Goal: Task Accomplishment & Management: Manage account settings

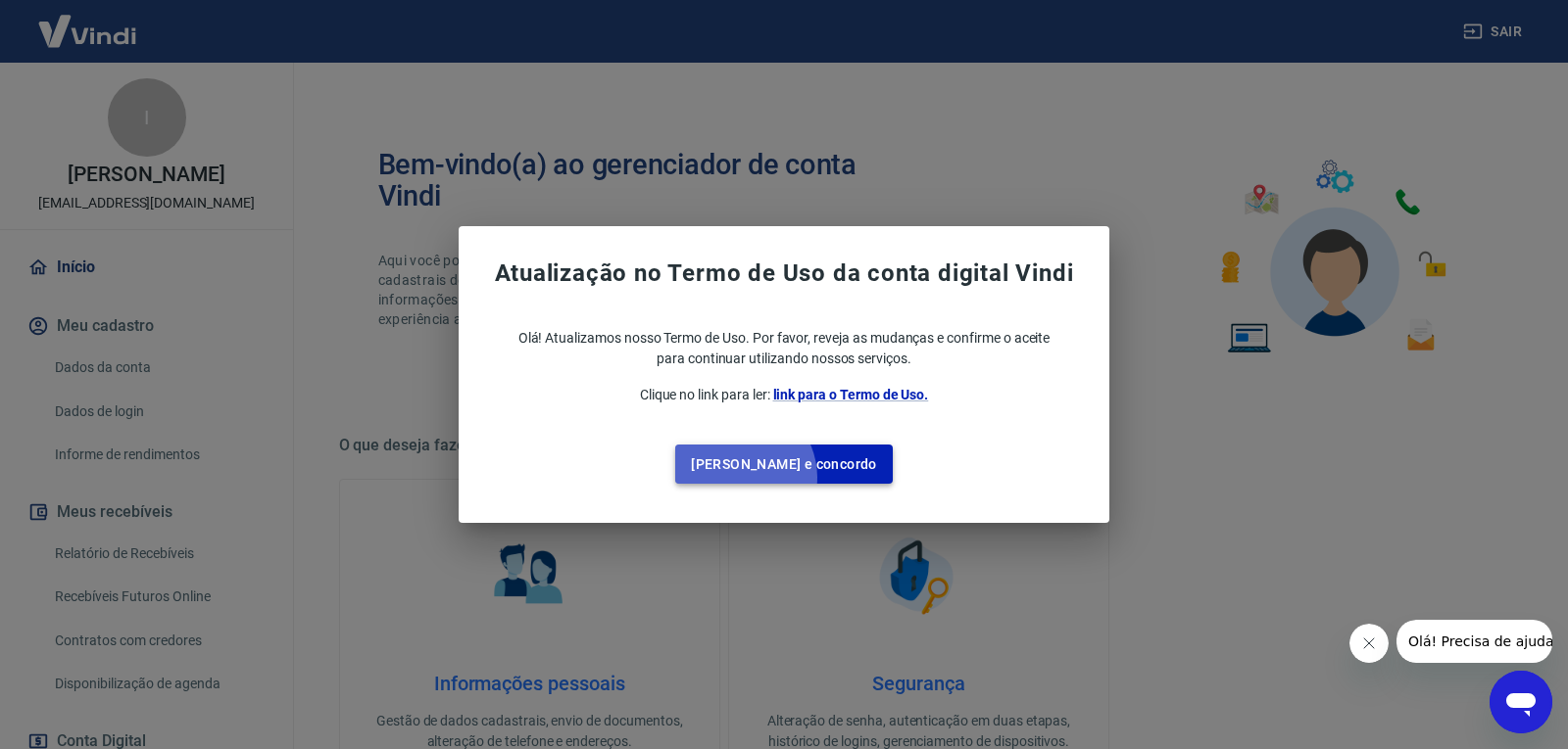
click at [777, 478] on button "[PERSON_NAME] e concordo" at bounding box center [783, 465] width 217 height 41
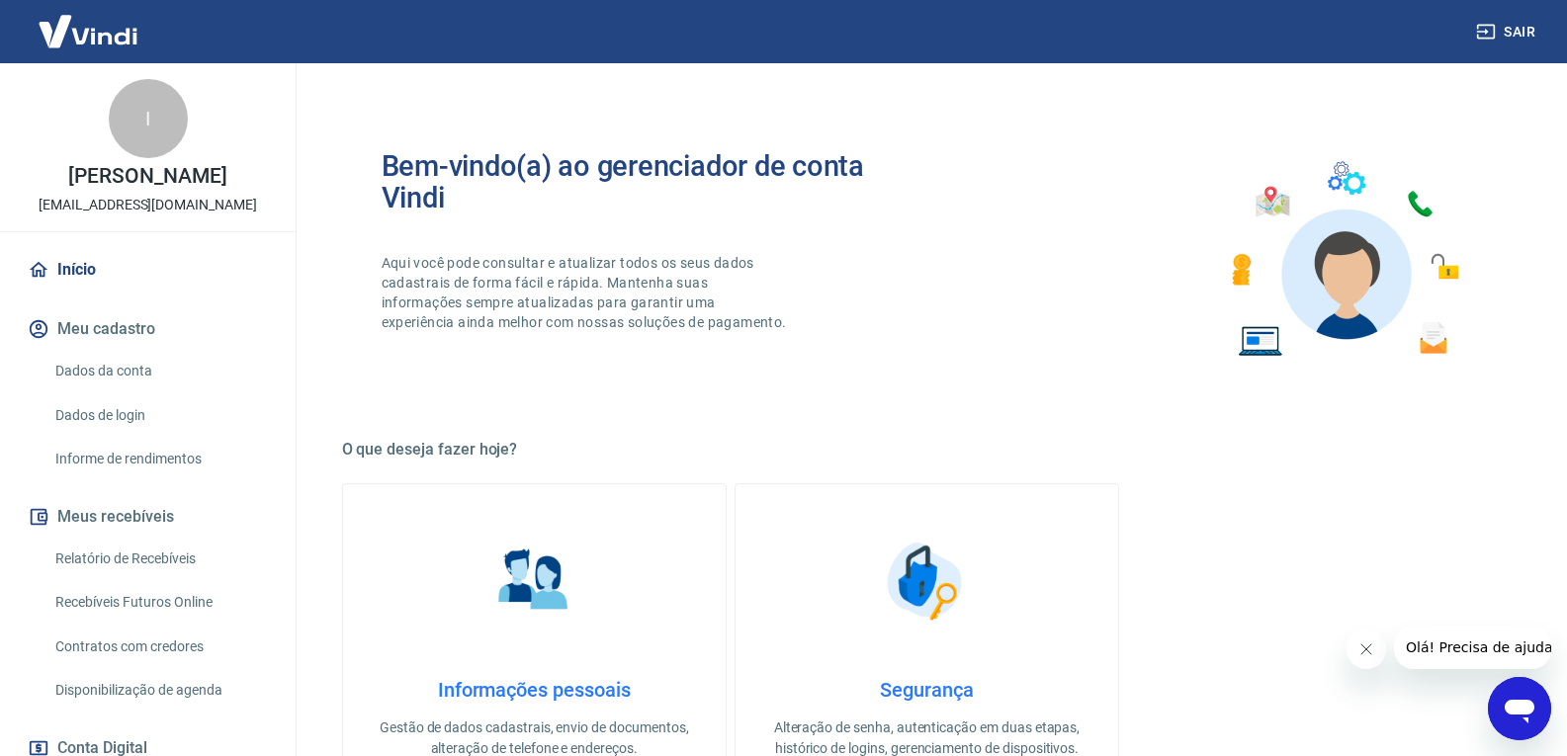
click at [76, 22] on img at bounding box center [88, 31] width 129 height 60
click at [95, 36] on img at bounding box center [88, 31] width 129 height 60
click at [102, 282] on link "Início" at bounding box center [148, 269] width 248 height 43
click at [117, 342] on button "Meu cadastro" at bounding box center [148, 328] width 248 height 43
drag, startPoint x: 130, startPoint y: 379, endPoint x: 131, endPoint y: 429, distance: 50.4
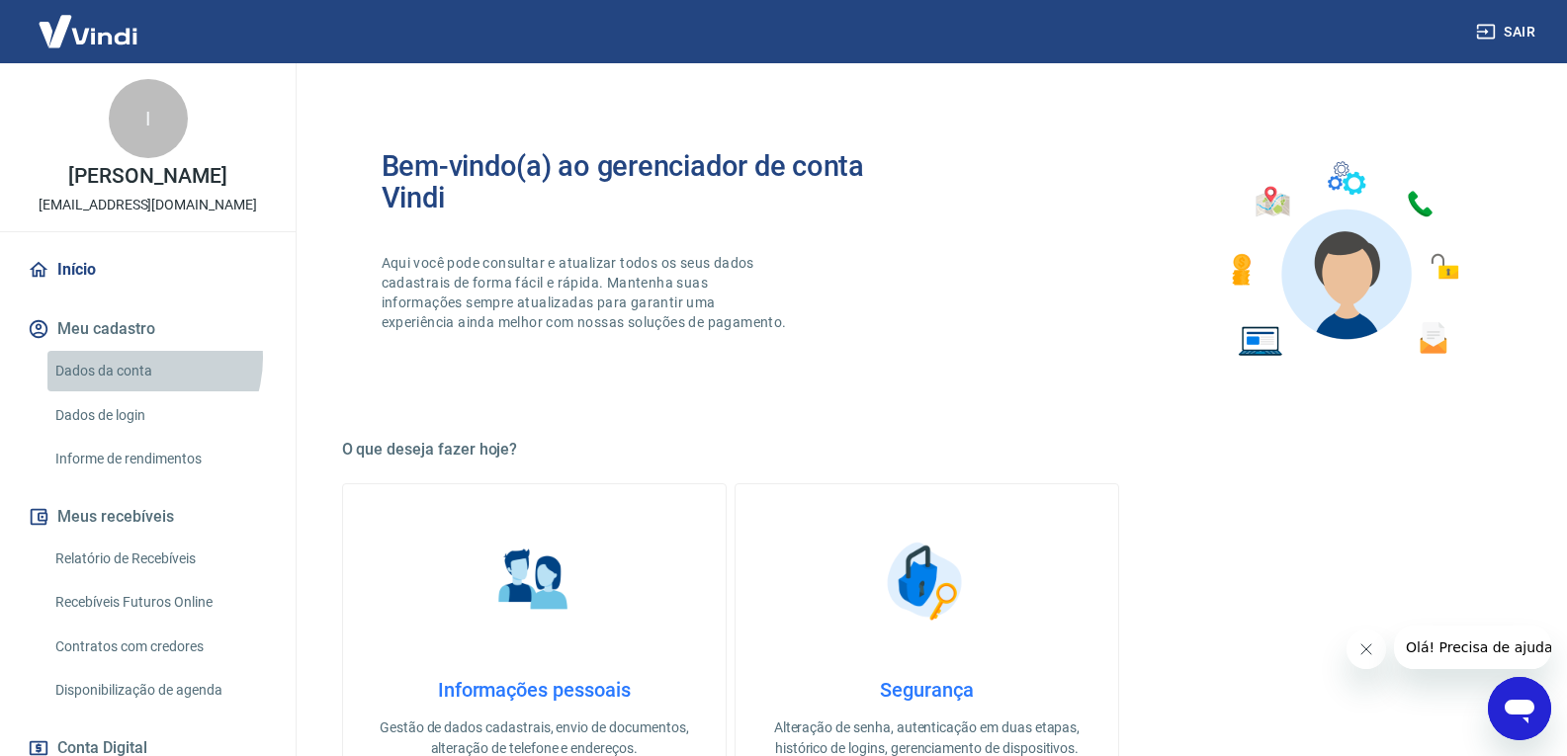
click at [130, 380] on link "Dados da conta" at bounding box center [159, 371] width 224 height 41
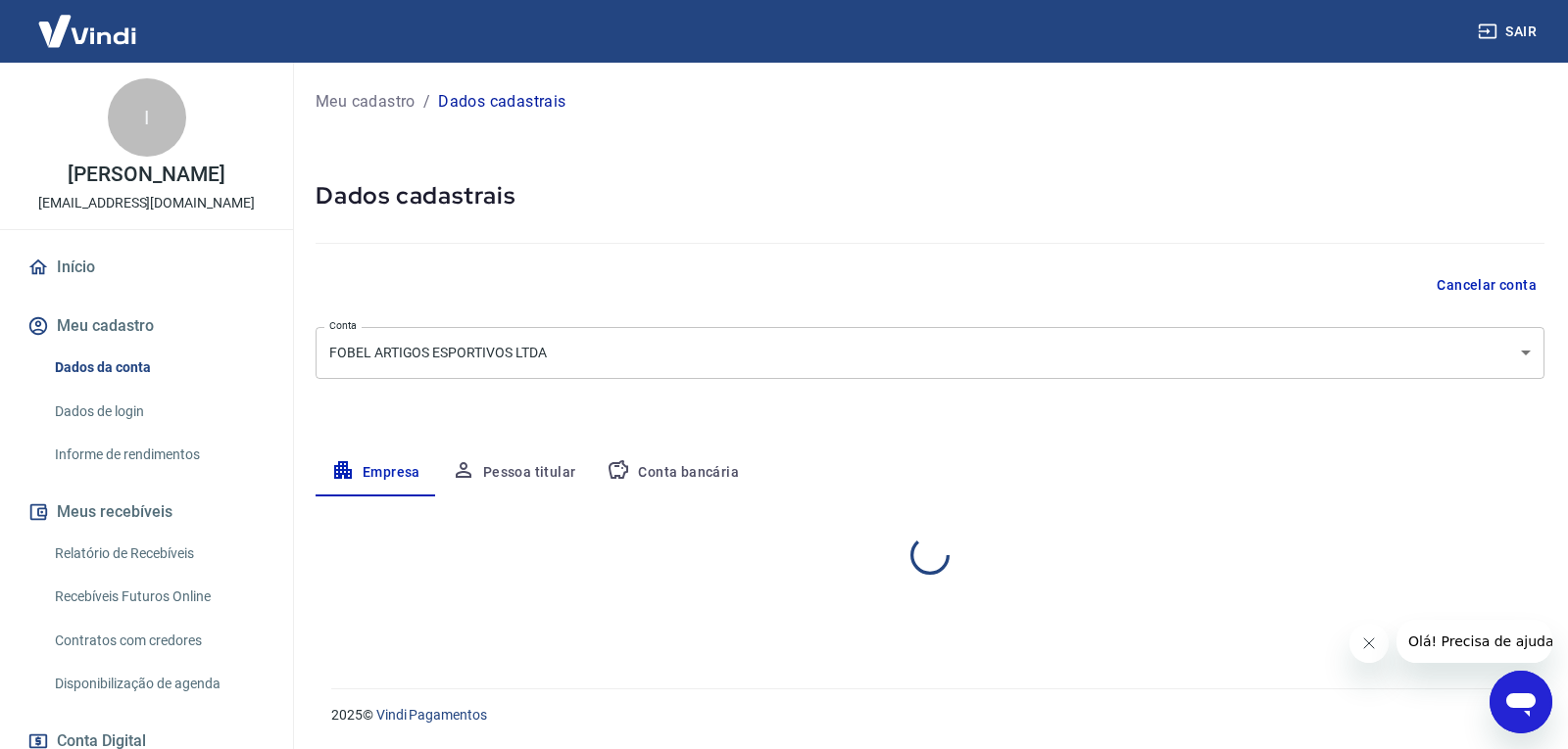
select select "MT"
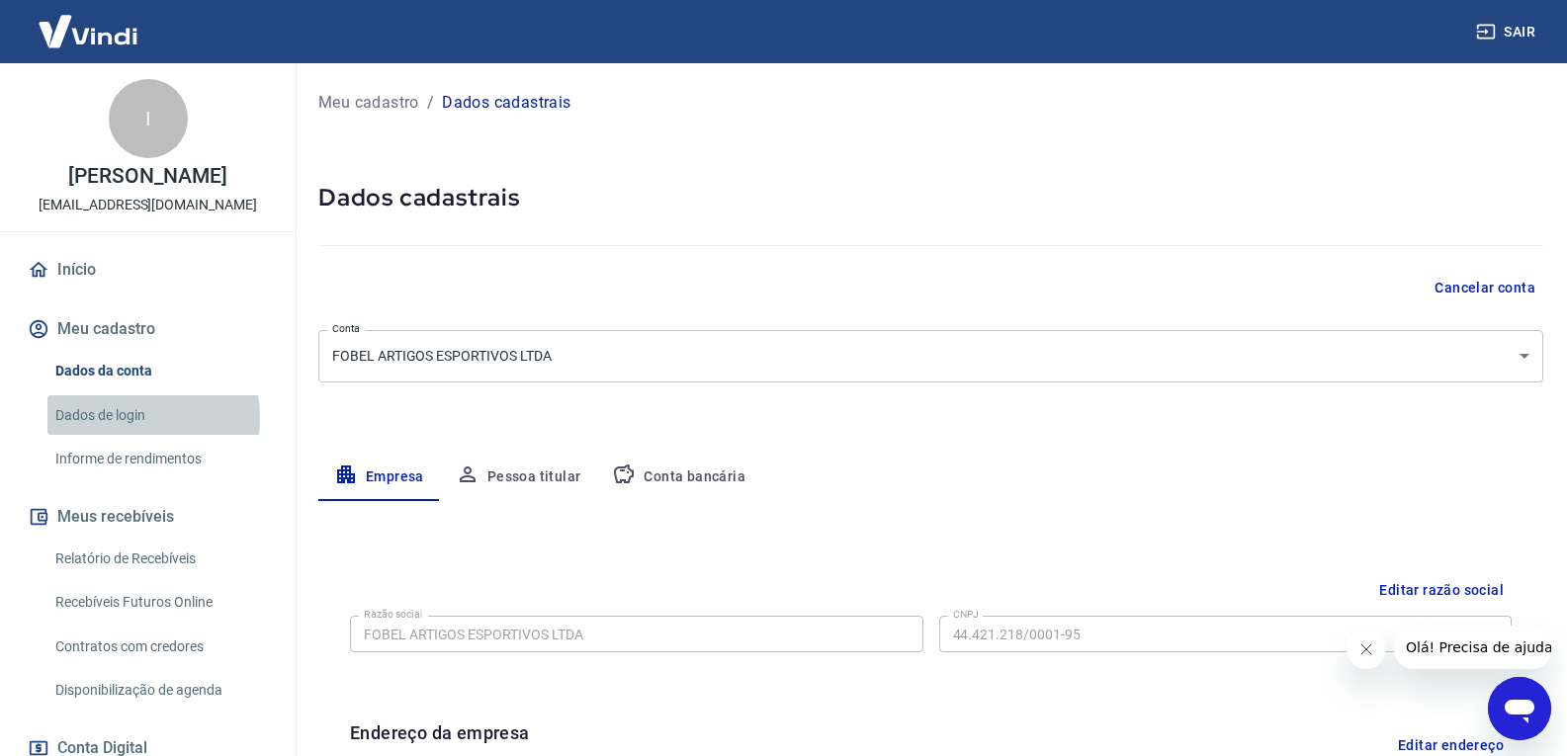
drag, startPoint x: 134, startPoint y: 438, endPoint x: 129, endPoint y: 503, distance: 65.5
click at [134, 436] on link "Dados de login" at bounding box center [159, 415] width 224 height 41
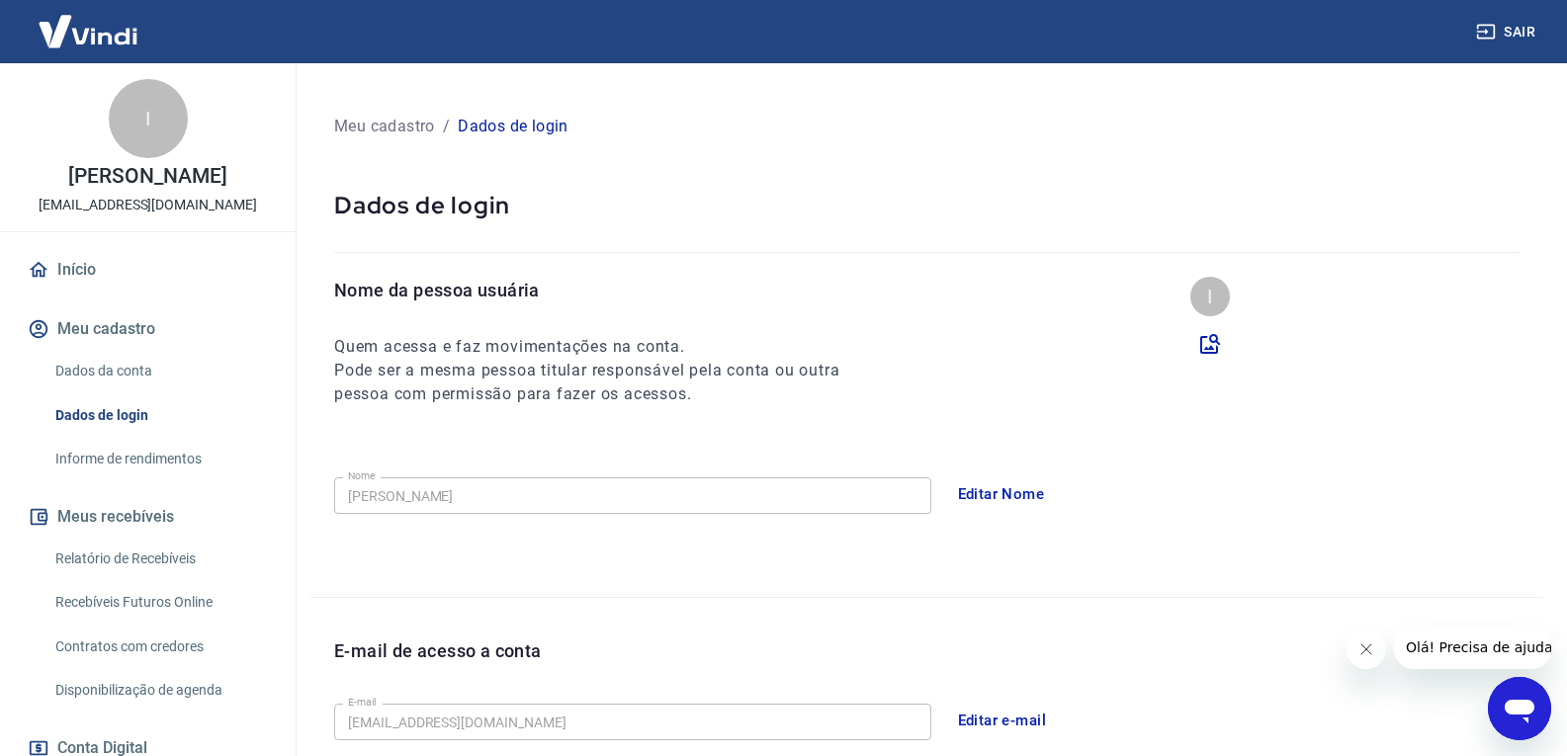
click at [134, 479] on link "Informe de rendimentos" at bounding box center [159, 459] width 224 height 41
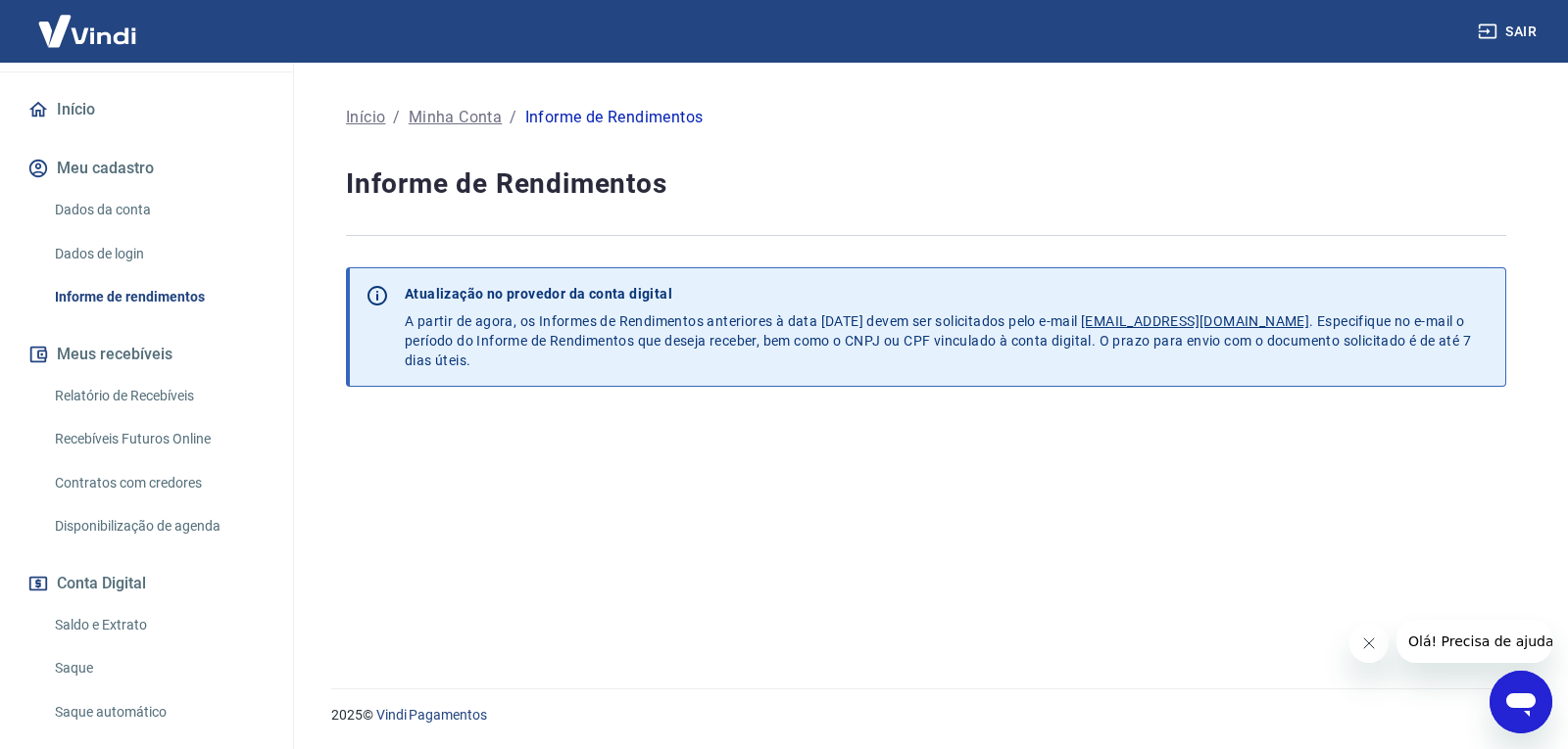
scroll to position [294, 0]
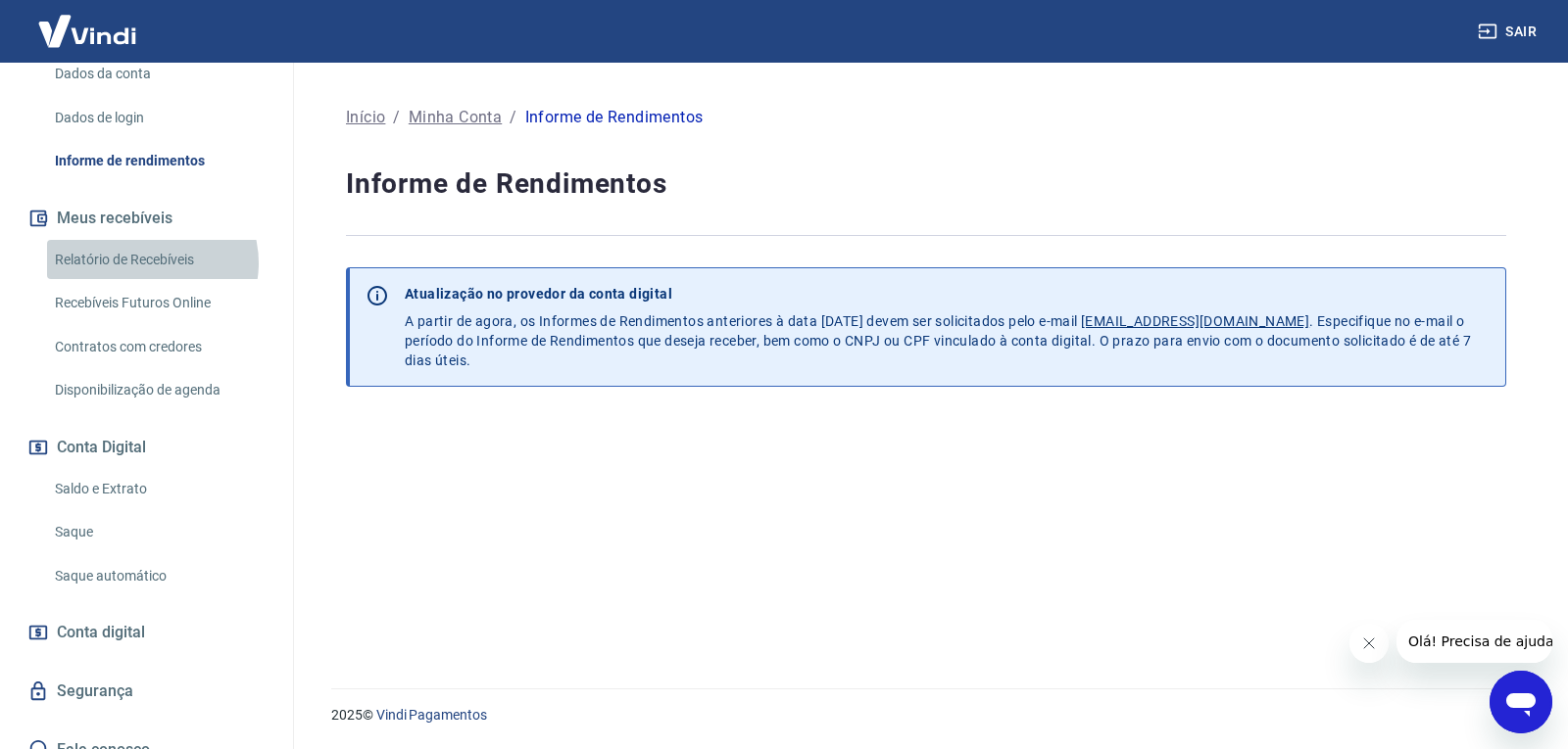
click at [150, 280] on link "Relatório de Recebíveis" at bounding box center [158, 260] width 222 height 41
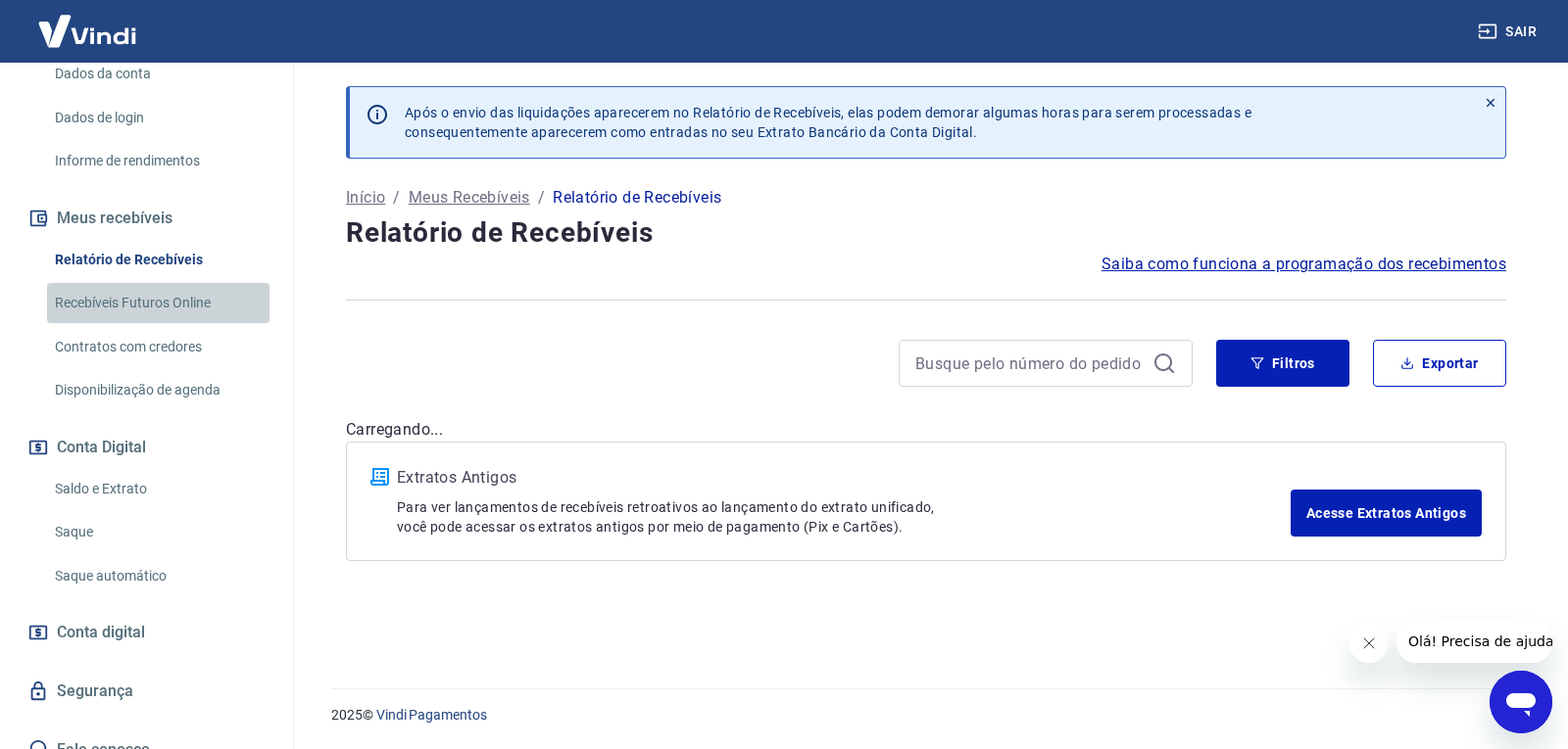
click at [170, 323] on link "Recebíveis Futuros Online" at bounding box center [158, 303] width 222 height 41
